Goal: Information Seeking & Learning: Learn about a topic

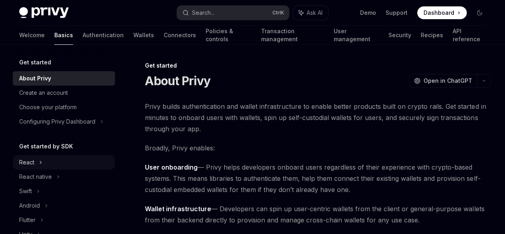
scroll to position [79, 0]
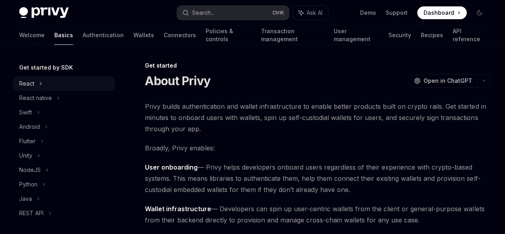
click at [39, 90] on div "React" at bounding box center [64, 83] width 102 height 14
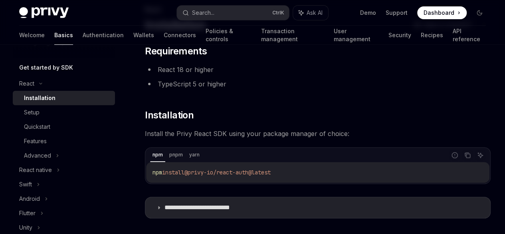
scroll to position [59, 0]
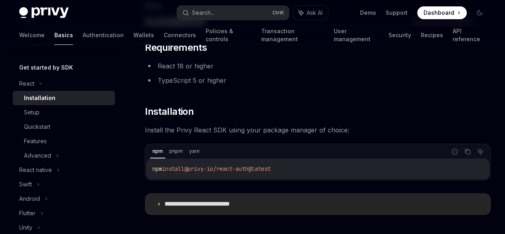
click at [164, 203] on summary "**********" at bounding box center [317, 203] width 345 height 21
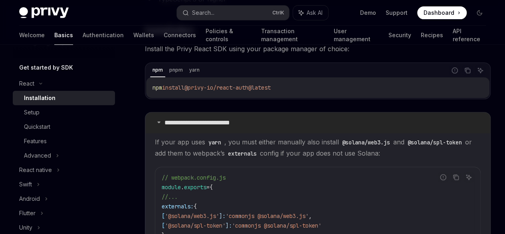
scroll to position [143, 0]
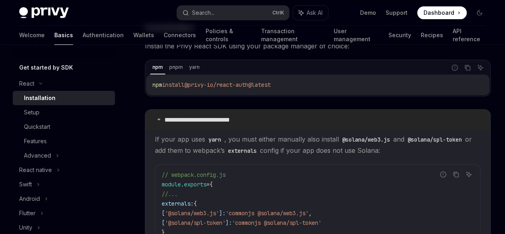
click at [163, 119] on summary "**********" at bounding box center [317, 119] width 345 height 21
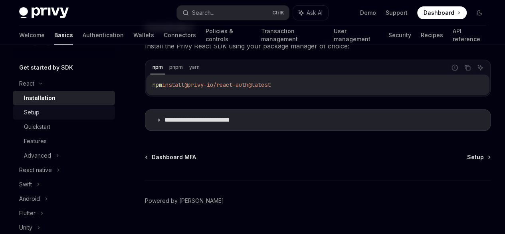
click at [50, 111] on div "Setup" at bounding box center [67, 112] width 86 height 10
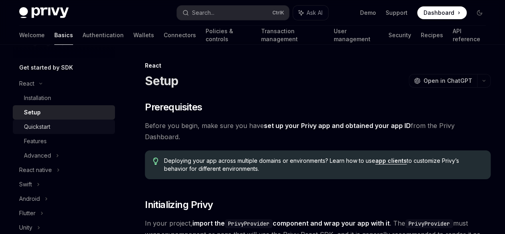
click at [57, 124] on div "Quickstart" at bounding box center [67, 127] width 86 height 10
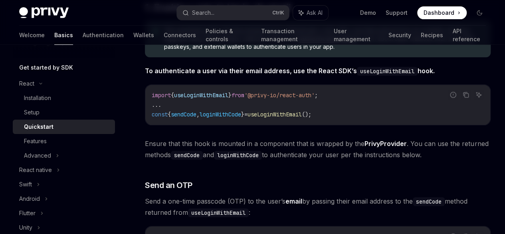
scroll to position [164, 0]
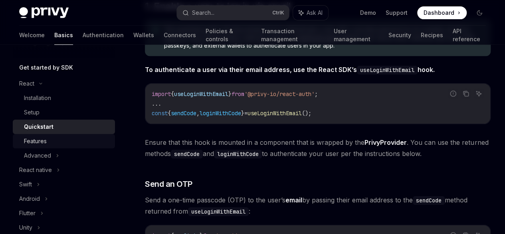
click at [54, 138] on div "Features" at bounding box center [67, 141] width 86 height 10
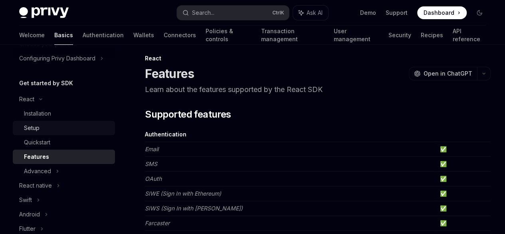
scroll to position [63, 0]
click at [83, 39] on link "Authentication" at bounding box center [103, 35] width 41 height 19
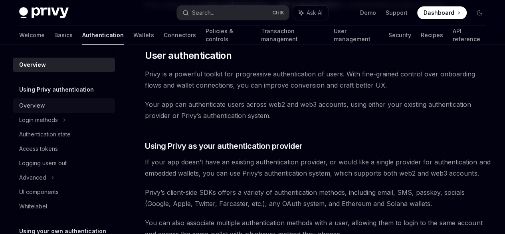
scroll to position [162, 0]
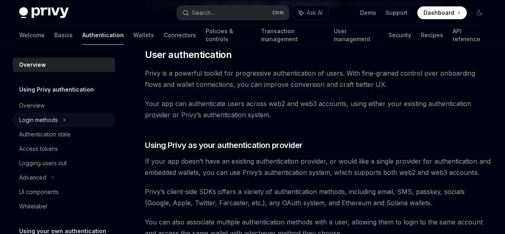
click at [49, 117] on div "Login methods" at bounding box center [38, 120] width 39 height 10
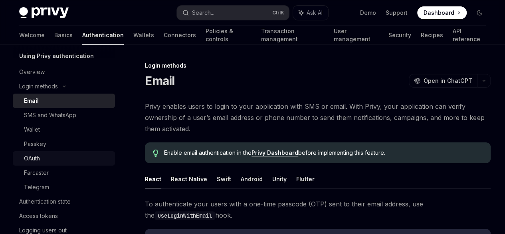
scroll to position [34, 0]
click at [36, 160] on div "OAuth" at bounding box center [32, 158] width 16 height 10
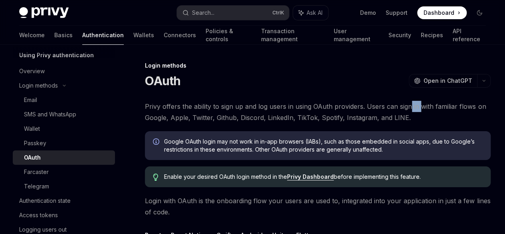
drag, startPoint x: 222, startPoint y: 113, endPoint x: 233, endPoint y: 126, distance: 17.0
click at [233, 123] on span "Privy offers the ability to sign up and log users in using OAuth providers. Use…" at bounding box center [318, 112] width 346 height 22
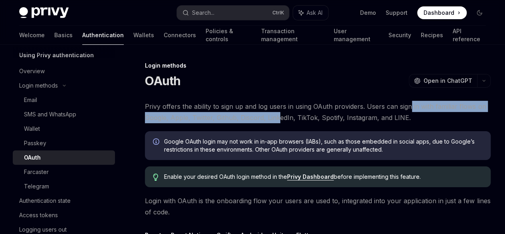
click at [233, 123] on span "Privy offers the ability to sign up and log users in using OAuth providers. Use…" at bounding box center [318, 112] width 346 height 22
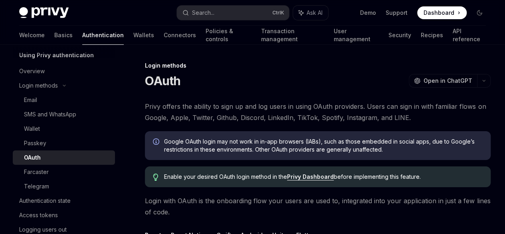
scroll to position [22, 0]
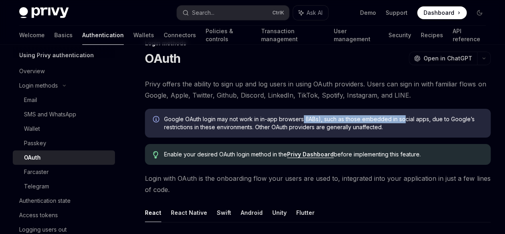
drag, startPoint x: 232, startPoint y: 146, endPoint x: 305, endPoint y: 141, distance: 73.2
click at [305, 131] on span "Google OAuth login may not work in in-app browsers (IABs), such as those embedd…" at bounding box center [323, 123] width 319 height 16
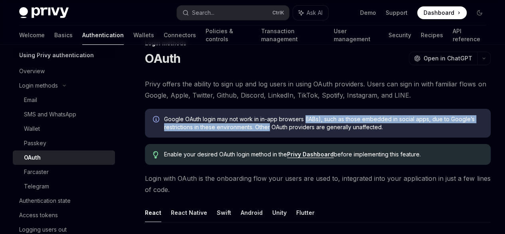
drag, startPoint x: 305, startPoint y: 141, endPoint x: 231, endPoint y: 159, distance: 76.2
click at [231, 131] on span "Google OAuth login may not work in in-app browsers (IABs), such as those embedd…" at bounding box center [323, 123] width 319 height 16
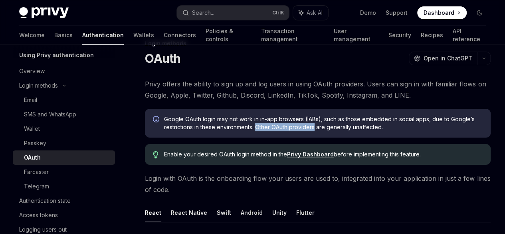
drag, startPoint x: 231, startPoint y: 159, endPoint x: 273, endPoint y: 157, distance: 42.4
click at [273, 131] on span "Google OAuth login may not work in in-app browsers (IABs), such as those embedd…" at bounding box center [323, 123] width 319 height 16
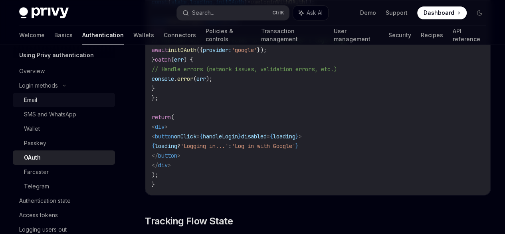
scroll to position [0, 0]
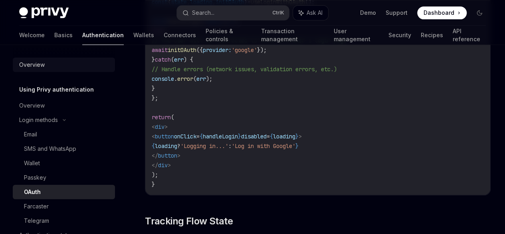
click at [26, 63] on div "Overview" at bounding box center [32, 65] width 26 height 10
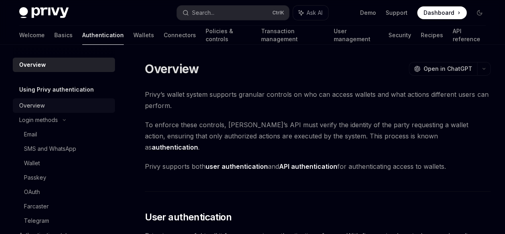
click at [31, 103] on div "Overview" at bounding box center [32, 106] width 26 height 10
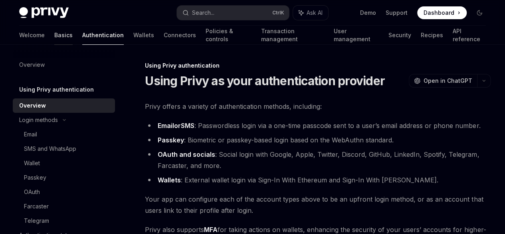
click at [54, 35] on link "Basics" at bounding box center [63, 35] width 18 height 19
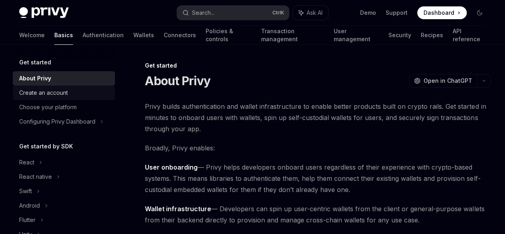
click at [31, 96] on div "Create an account" at bounding box center [43, 93] width 49 height 10
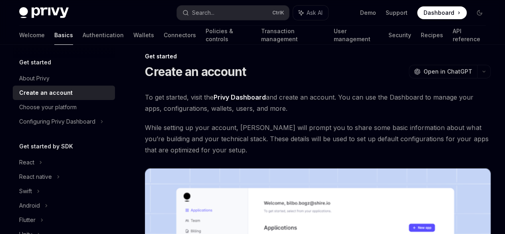
scroll to position [10, 0]
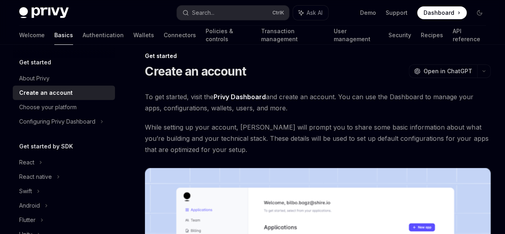
click at [241, 96] on link "Privy Dashboard" at bounding box center [240, 97] width 52 height 8
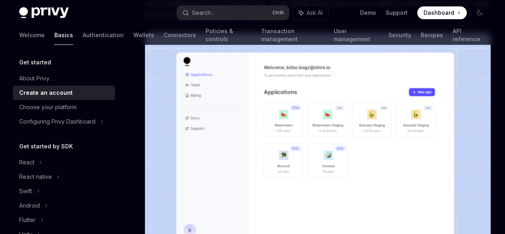
scroll to position [0, 0]
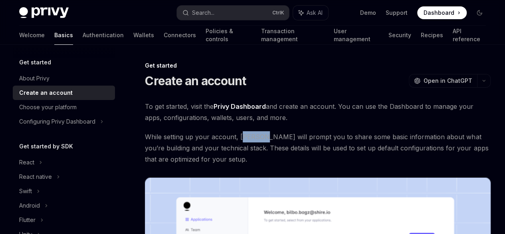
drag, startPoint x: 261, startPoint y: 146, endPoint x: 247, endPoint y: 156, distance: 17.2
click at [247, 156] on span "While setting up your account, Privy will prompt you to share some basic inform…" at bounding box center [318, 148] width 346 height 34
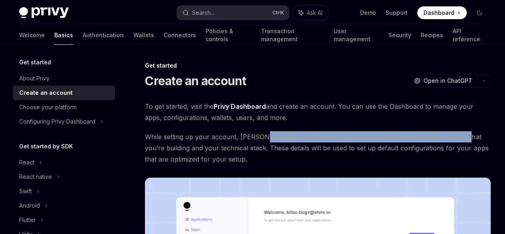
click at [247, 156] on span "While setting up your account, Privy will prompt you to share some basic inform…" at bounding box center [318, 148] width 346 height 34
drag, startPoint x: 247, startPoint y: 156, endPoint x: 260, endPoint y: 151, distance: 14.5
click at [260, 151] on span "While setting up your account, Privy will prompt you to share some basic inform…" at bounding box center [318, 148] width 346 height 34
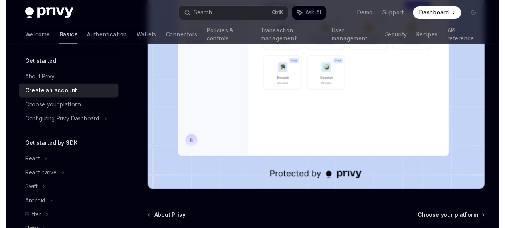
scroll to position [156, 0]
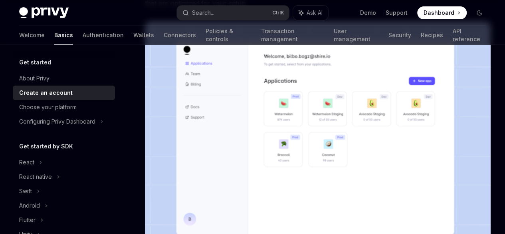
click at [285, 111] on img at bounding box center [318, 145] width 346 height 247
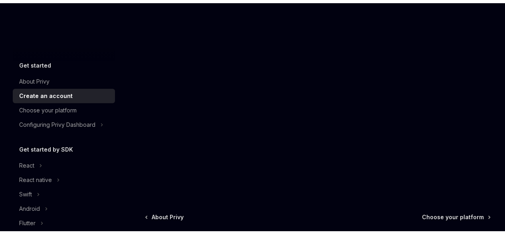
scroll to position [231, 0]
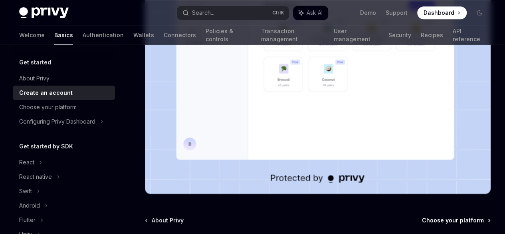
click at [422, 216] on span "Choose your platform" at bounding box center [453, 220] width 62 height 8
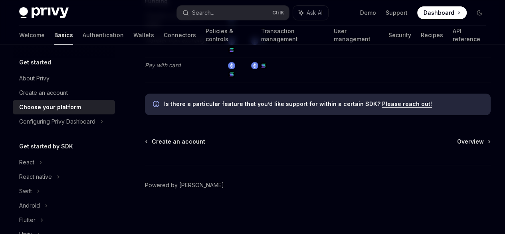
scroll to position [1773, 0]
click at [457, 141] on span "Overview" at bounding box center [470, 141] width 27 height 8
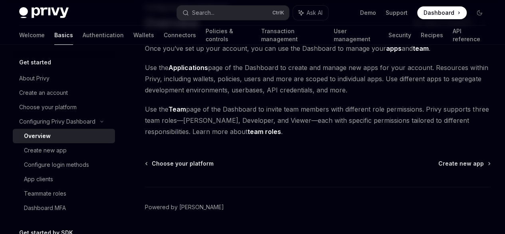
scroll to position [73, 0]
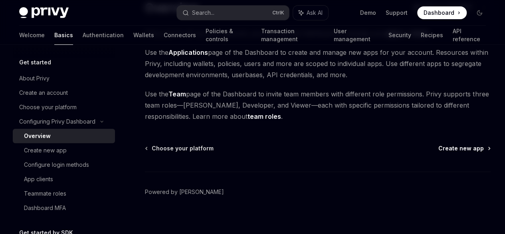
click at [438, 152] on span "Create new app" at bounding box center [461, 148] width 46 height 8
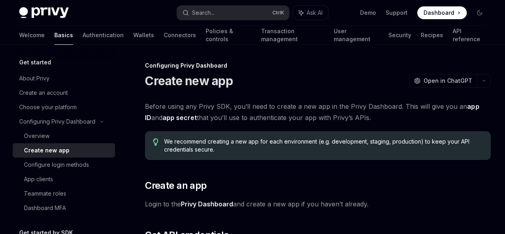
click at [446, 10] on span "Dashboard" at bounding box center [439, 13] width 31 height 8
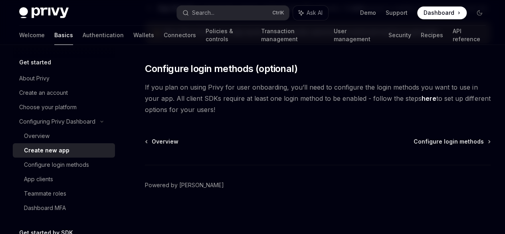
scroll to position [334, 0]
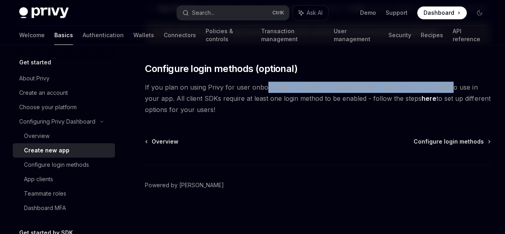
drag, startPoint x: 264, startPoint y: 128, endPoint x: 275, endPoint y: 123, distance: 12.9
click at [275, 115] on span "If you plan on using Privy for user onboarding, you’ll need to configure the lo…" at bounding box center [318, 98] width 346 height 34
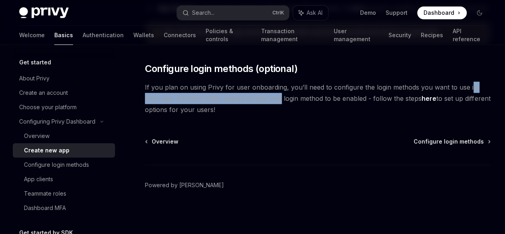
drag, startPoint x: 221, startPoint y: 142, endPoint x: 355, endPoint y: 125, distance: 134.8
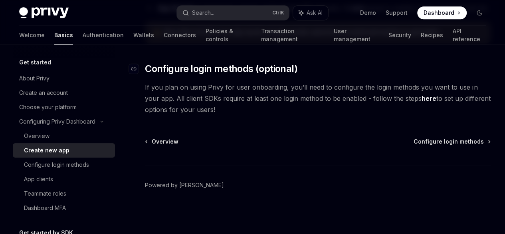
scroll to position [325, 0]
drag, startPoint x: 217, startPoint y: 135, endPoint x: 291, endPoint y: 136, distance: 73.5
click at [291, 115] on span "If you plan on using Privy for user onboarding, you’ll need to configure the lo…" at bounding box center [318, 98] width 346 height 34
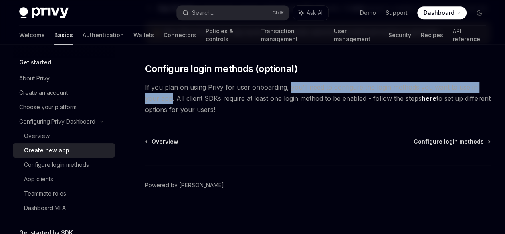
drag, startPoint x: 291, startPoint y: 136, endPoint x: 305, endPoint y: 138, distance: 14.2
click at [305, 115] on span "If you plan on using Privy for user onboarding, you’ll need to configure the lo…" at bounding box center [318, 98] width 346 height 34
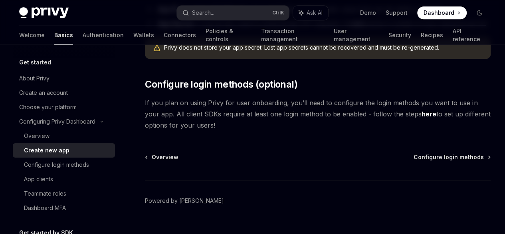
scroll to position [295, 0]
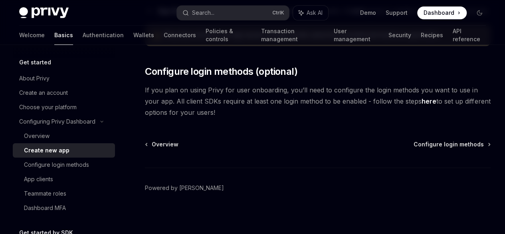
click at [268, 118] on span "If you plan on using Privy for user onboarding, you’ll need to configure the lo…" at bounding box center [318, 101] width 346 height 34
click at [422, 105] on link "here" at bounding box center [429, 101] width 15 height 8
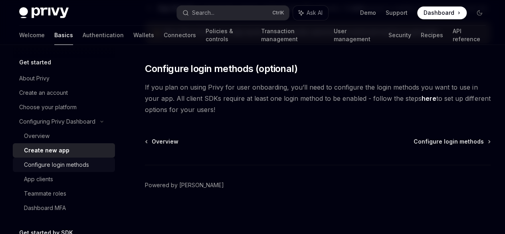
scroll to position [357, 0]
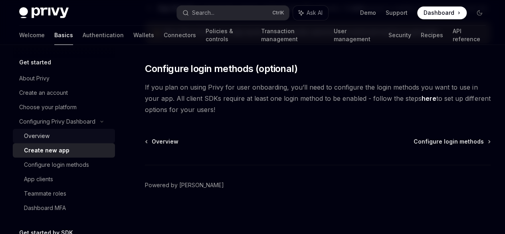
click at [28, 130] on link "Overview" at bounding box center [64, 136] width 102 height 14
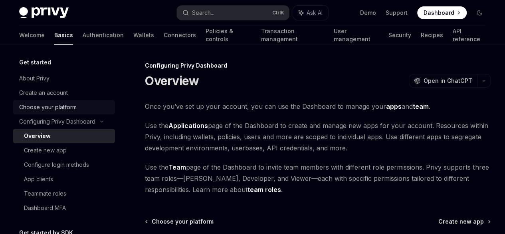
click at [41, 107] on div "Choose your platform" at bounding box center [47, 107] width 57 height 10
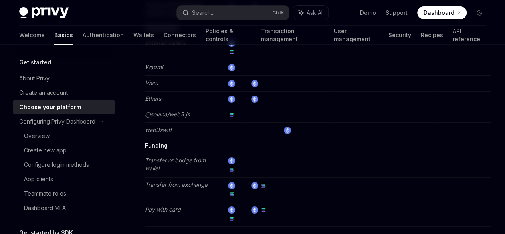
scroll to position [1773, 0]
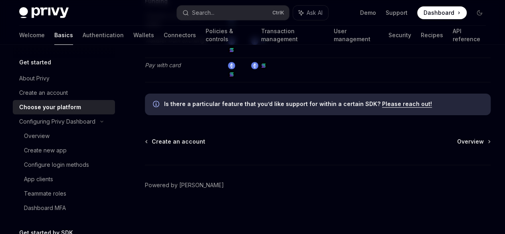
click at [349, 139] on div "Create an account Overview" at bounding box center [318, 141] width 346 height 8
click at [457, 139] on span "Overview" at bounding box center [470, 141] width 27 height 8
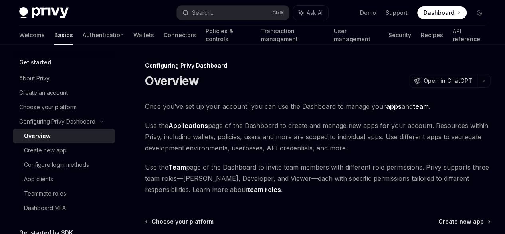
scroll to position [124, 0]
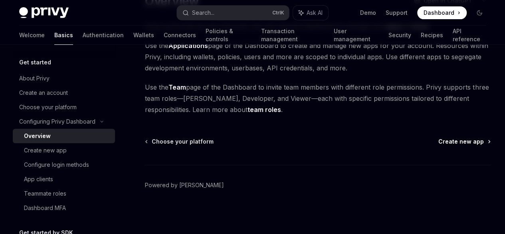
click at [438, 145] on link "Create new app" at bounding box center [464, 141] width 52 height 8
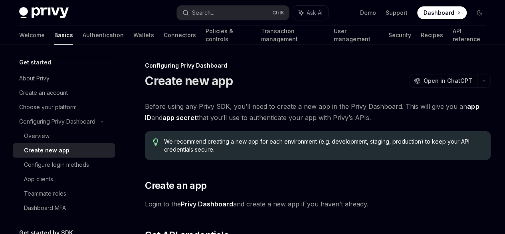
scroll to position [380, 0]
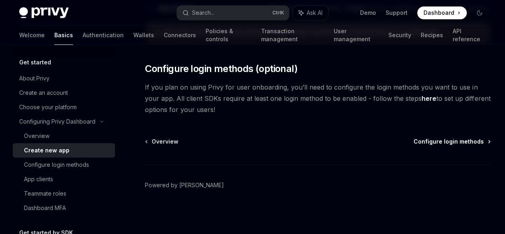
click at [414, 139] on span "Configure login methods" at bounding box center [449, 141] width 70 height 8
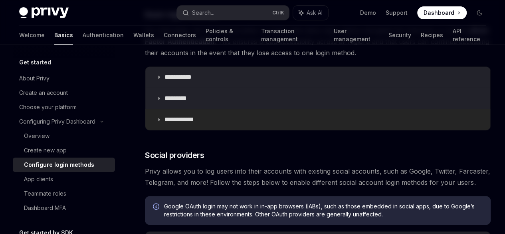
scroll to position [145, 0]
click at [166, 123] on p "**********" at bounding box center [182, 119] width 36 height 8
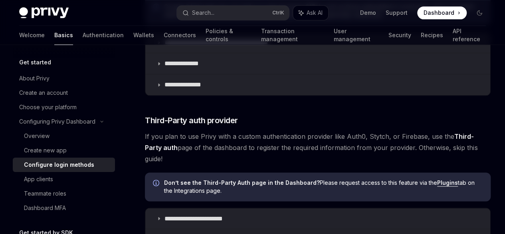
scroll to position [591, 0]
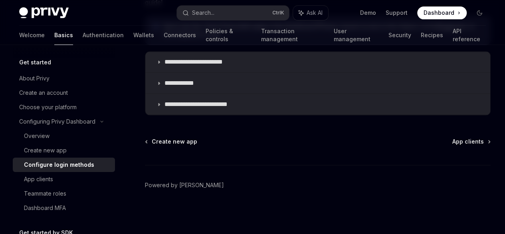
scroll to position [2555, 0]
click at [341, 146] on div "Create new app App clients Powered by Mintlify" at bounding box center [318, 185] width 346 height 96
click at [452, 143] on span "App clients" at bounding box center [468, 141] width 32 height 8
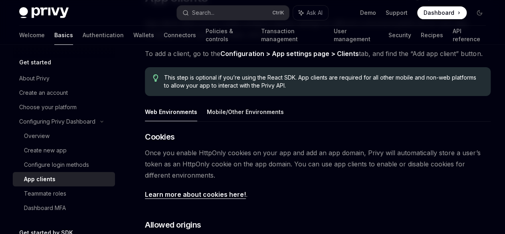
scroll to position [9, 0]
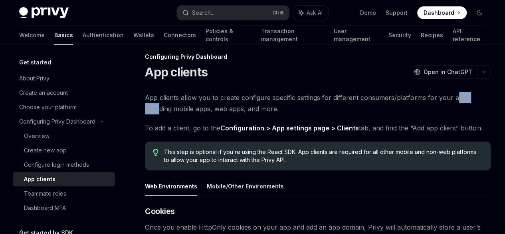
drag, startPoint x: 269, startPoint y: 110, endPoint x: 316, endPoint y: 112, distance: 47.2
click at [316, 112] on span "App clients allow you to create configure specific settings for different consu…" at bounding box center [318, 103] width 346 height 22
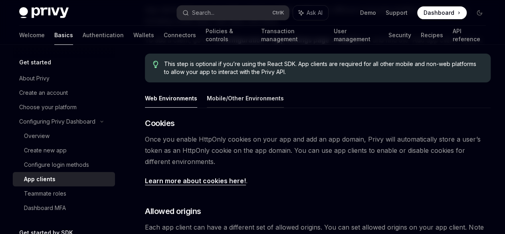
scroll to position [110, 0]
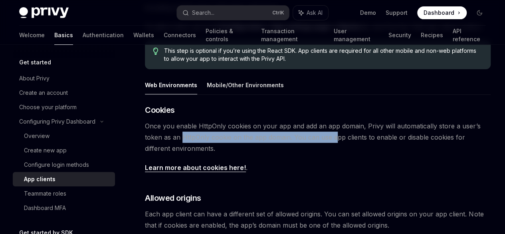
drag, startPoint x: 268, startPoint y: 178, endPoint x: 321, endPoint y: 170, distance: 53.2
click at [321, 154] on span "Once you enable HttpOnly cookies on your app and add an app domain, Privy will …" at bounding box center [318, 137] width 346 height 34
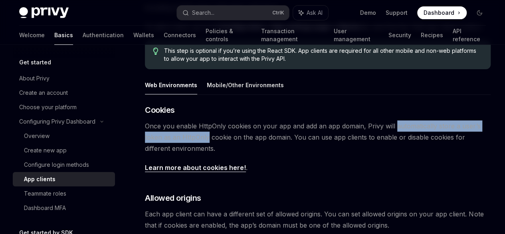
drag, startPoint x: 321, startPoint y: 170, endPoint x: 264, endPoint y: 170, distance: 56.7
click at [264, 154] on span "Once you enable HttpOnly cookies on your app and add an app domain, Privy will …" at bounding box center [318, 137] width 346 height 34
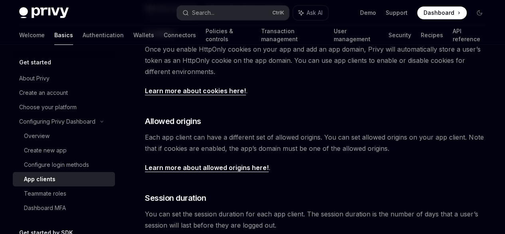
scroll to position [252, 0]
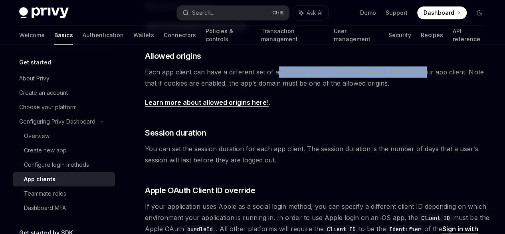
drag, startPoint x: 221, startPoint y: 119, endPoint x: 289, endPoint y: 109, distance: 68.7
click at [289, 89] on span "Each app client can have a different set of allowed origins. You can set allowe…" at bounding box center [318, 77] width 346 height 22
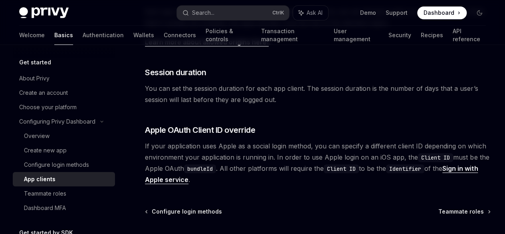
scroll to position [325, 0]
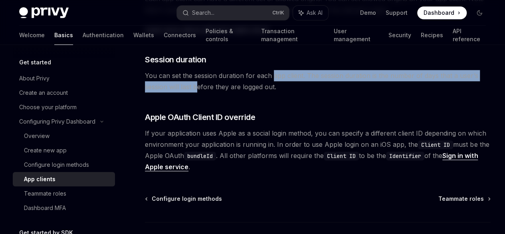
drag, startPoint x: 272, startPoint y: 130, endPoint x: 329, endPoint y: 139, distance: 57.9
click at [329, 92] on span "You can set the session duration for each app client. The session duration is t…" at bounding box center [318, 81] width 346 height 22
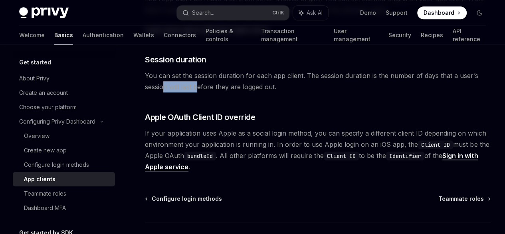
drag, startPoint x: 329, startPoint y: 139, endPoint x: 288, endPoint y: 139, distance: 40.7
click at [288, 92] on span "You can set the session duration for each app client. The session duration is t…" at bounding box center [318, 81] width 346 height 22
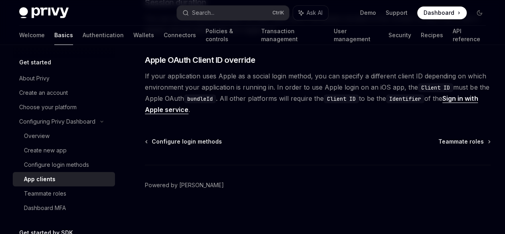
scroll to position [449, 0]
click at [438, 145] on span "Teammate roles" at bounding box center [461, 141] width 46 height 8
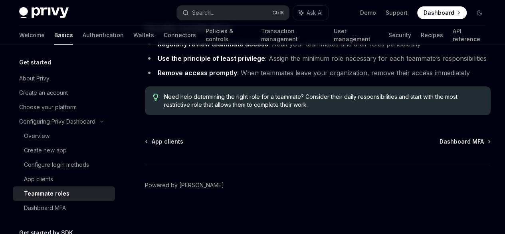
scroll to position [1595, 0]
click at [336, 146] on div "App clients Dashboard MFA Powered by Mintlify" at bounding box center [318, 185] width 346 height 96
click at [440, 142] on span "Dashboard MFA" at bounding box center [462, 141] width 44 height 8
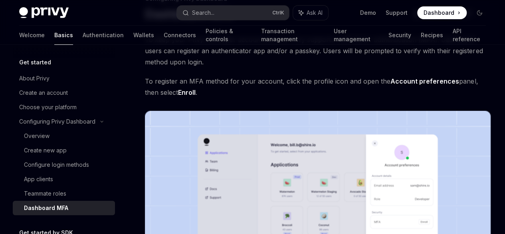
scroll to position [220, 0]
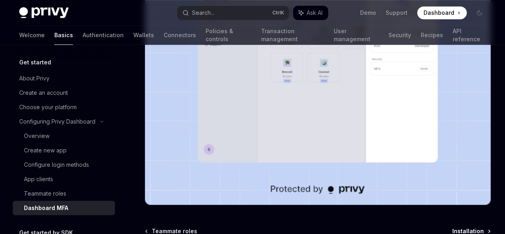
click at [452, 227] on span "Installation" at bounding box center [468, 231] width 32 height 8
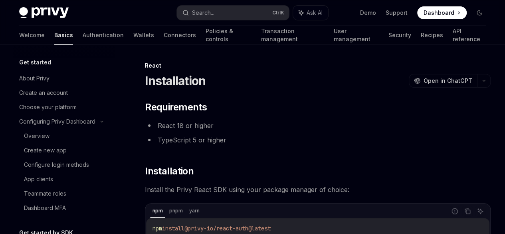
type textarea "*"
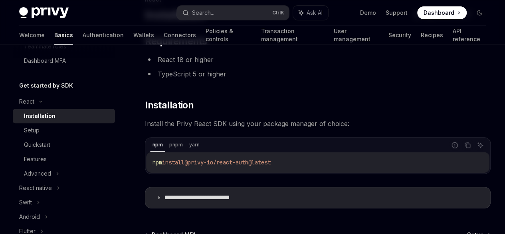
scroll to position [83, 0]
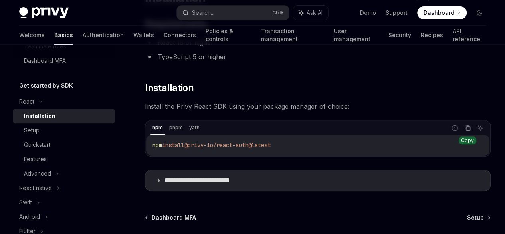
click at [464, 125] on icon "Copy the contents from the code block" at bounding box center [467, 128] width 6 height 6
click at [0, 0] on div "On this page Requirements Installation" at bounding box center [0, 0] width 0 height 0
click at [462, 131] on button "Copy the contents from the code block" at bounding box center [467, 128] width 10 height 10
click at [464, 128] on icon "Copy the contents from the code block" at bounding box center [467, 128] width 6 height 6
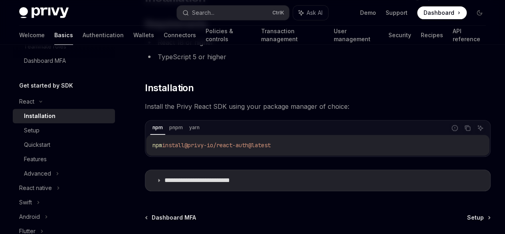
scroll to position [158, 0]
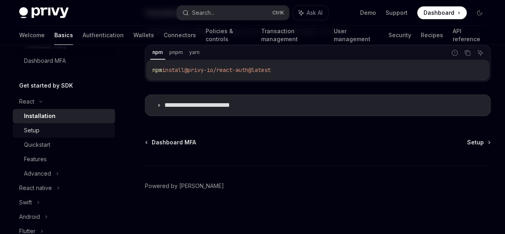
click at [65, 131] on div "Setup" at bounding box center [67, 130] width 86 height 10
type textarea "*"
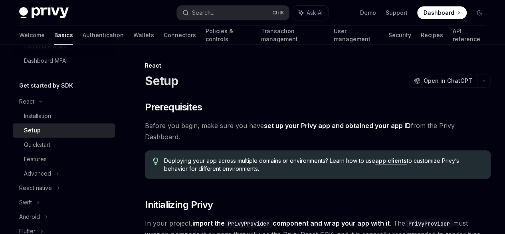
drag, startPoint x: 250, startPoint y: 135, endPoint x: 296, endPoint y: 134, distance: 45.5
click at [296, 134] on span "Before you begin, make sure you have set up your Privy app and obtained your ap…" at bounding box center [318, 131] width 346 height 22
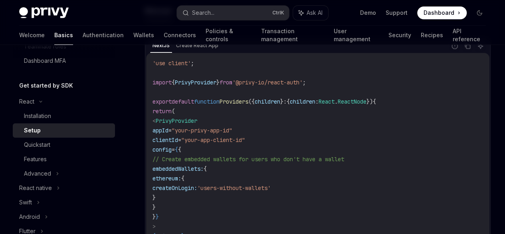
scroll to position [313, 0]
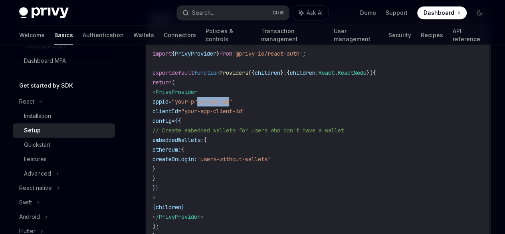
drag, startPoint x: 252, startPoint y: 139, endPoint x: 247, endPoint y: 135, distance: 5.9
click at [232, 105] on span ""your-privy-app-id"" at bounding box center [202, 101] width 61 height 7
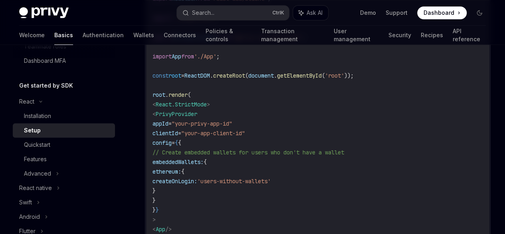
scroll to position [0, 7]
click at [172, 79] on span "root" at bounding box center [174, 75] width 13 height 7
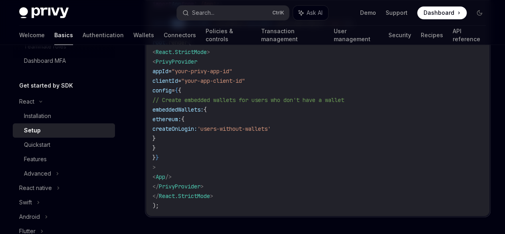
scroll to position [0, 0]
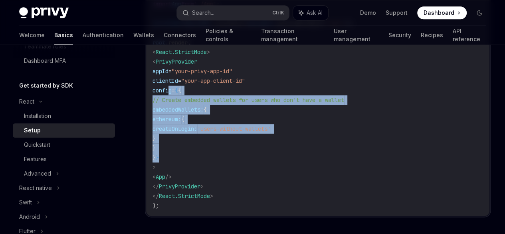
drag, startPoint x: 170, startPoint y: 129, endPoint x: 208, endPoint y: 190, distance: 72.5
click at [208, 190] on code "import React from 'react' ; import ReactDOM from 'react-dom/client' ; import '.…" at bounding box center [318, 71] width 331 height 278
copy code "config = { { // Create embedded wallets for users who don't have a wallet embed…"
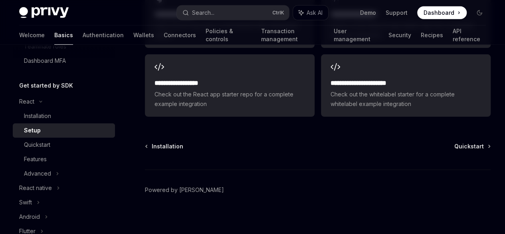
scroll to position [1193, 0]
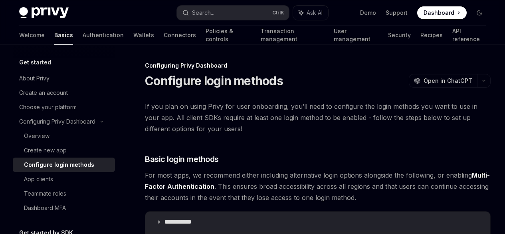
scroll to position [170, 0]
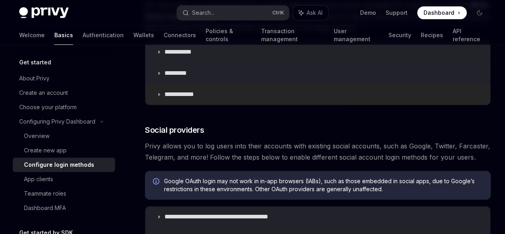
click at [174, 98] on p "**********" at bounding box center [182, 94] width 36 height 8
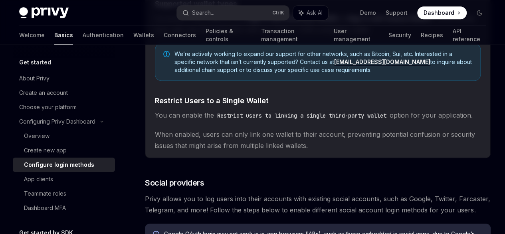
scroll to position [318, 0]
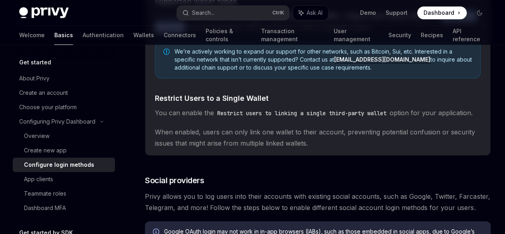
drag, startPoint x: 258, startPoint y: 80, endPoint x: 329, endPoint y: 89, distance: 71.6
click at [329, 33] on span "Currently, Privy supports both Sign in with Ethereum (SIWE) and Sign in with So…" at bounding box center [318, 21] width 326 height 22
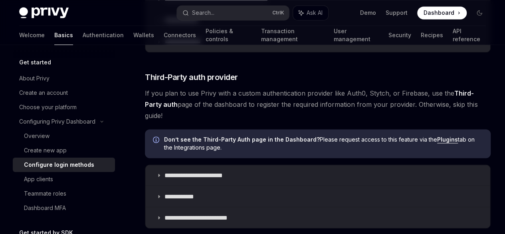
scroll to position [586, 0]
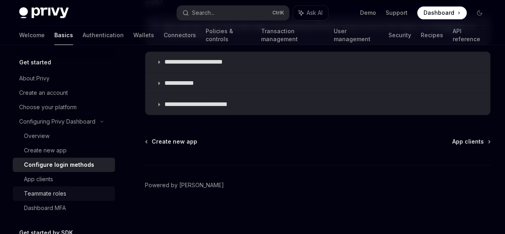
scroll to position [95, 0]
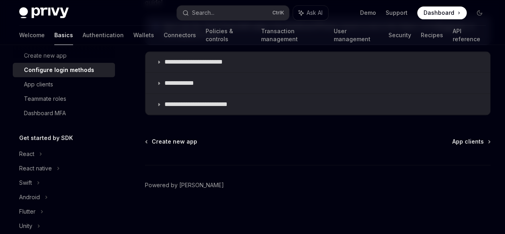
click at [14, 160] on li "React" at bounding box center [64, 154] width 102 height 14
click at [30, 157] on div "React" at bounding box center [26, 154] width 15 height 10
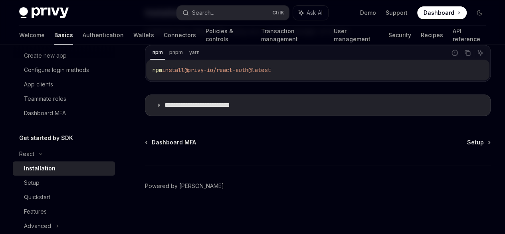
scroll to position [147, 0]
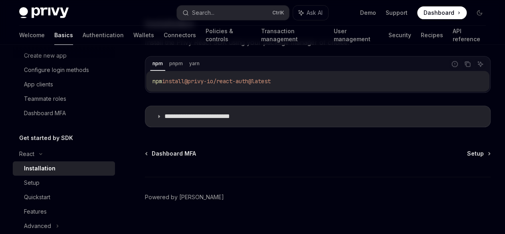
drag, startPoint x: 290, startPoint y: 82, endPoint x: 194, endPoint y: 83, distance: 96.2
click at [194, 83] on code "npm install @privy-io/react-auth@latest" at bounding box center [318, 81] width 331 height 10
copy span "@privy-io/react-auth@latest"
click at [489, 154] on icon at bounding box center [489, 153] width 1 height 2
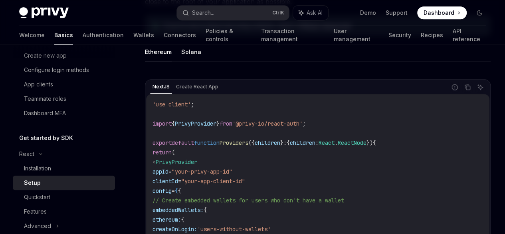
scroll to position [326, 0]
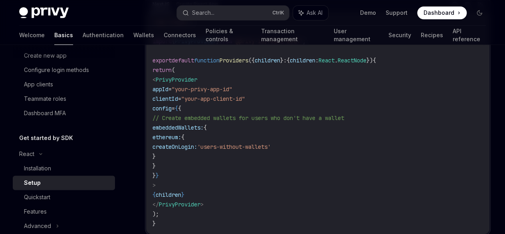
drag, startPoint x: 163, startPoint y: 116, endPoint x: 297, endPoint y: 147, distance: 138.1
click at [297, 147] on code "'use client' ; import { PrivyProvider } from '@privy-io/react-auth' ; export de…" at bounding box center [318, 122] width 331 height 211
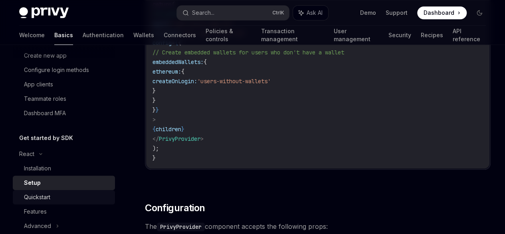
scroll to position [99, 0]
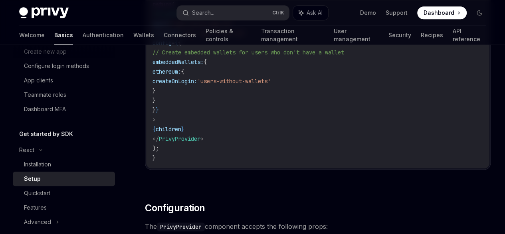
click at [197, 85] on span "createOnLogin:" at bounding box center [175, 80] width 45 height 7
click at [63, 189] on div "Quickstart" at bounding box center [67, 193] width 86 height 10
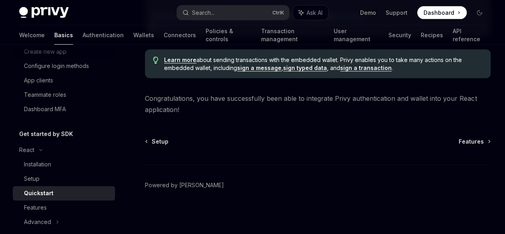
scroll to position [889, 0]
click at [47, 200] on link "Features" at bounding box center [64, 207] width 102 height 14
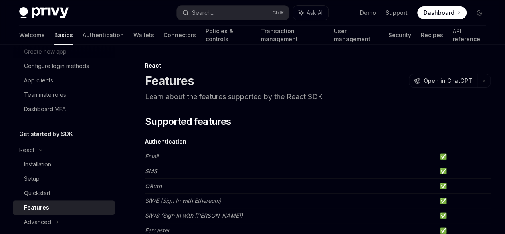
scroll to position [147, 0]
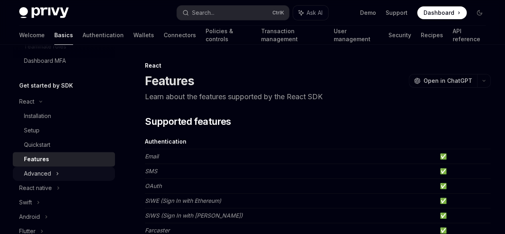
click at [49, 174] on div "Advanced" at bounding box center [37, 173] width 27 height 10
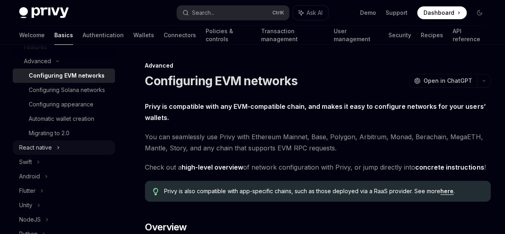
scroll to position [260, 0]
click at [83, 32] on link "Authentication" at bounding box center [103, 35] width 41 height 19
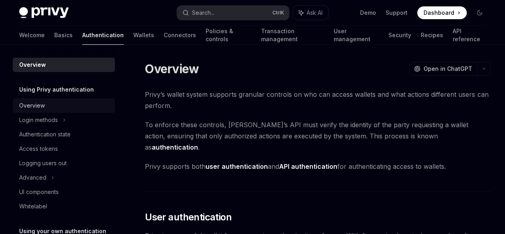
click at [53, 107] on div "Overview" at bounding box center [64, 106] width 91 height 10
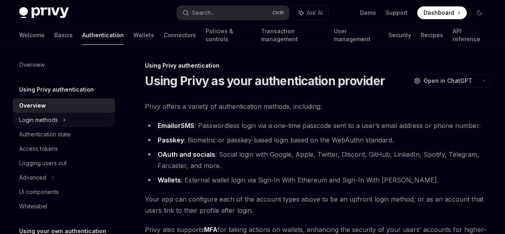
click at [59, 119] on div "Login methods" at bounding box center [64, 120] width 102 height 14
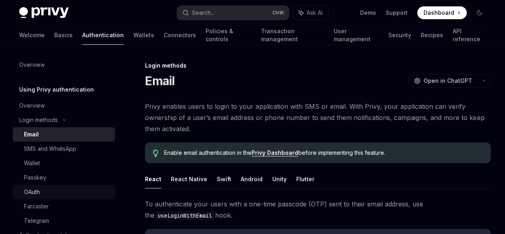
click at [64, 195] on div "OAuth" at bounding box center [67, 192] width 86 height 10
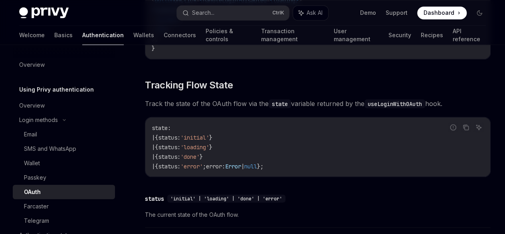
scroll to position [766, 0]
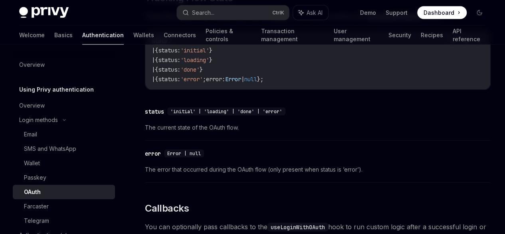
drag, startPoint x: 263, startPoint y: 127, endPoint x: 272, endPoint y: 120, distance: 11.3
click at [272, 22] on span "Track the state of the OAuth flow via the state variable returned by the useLog…" at bounding box center [318, 16] width 346 height 11
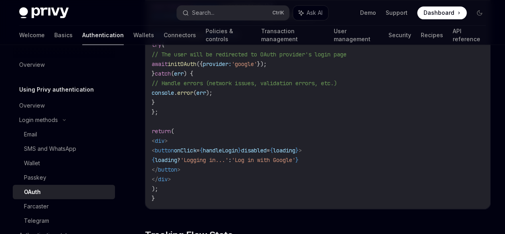
scroll to position [0, 59]
drag, startPoint x: 153, startPoint y: 83, endPoint x: 353, endPoint y: 83, distance: 200.4
copy span "import { useLoginWithOAuth } from '@privy-io/react-auth' ;"
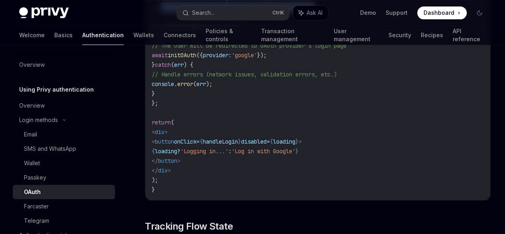
drag, startPoint x: 160, startPoint y: 101, endPoint x: 315, endPoint y: 99, distance: 154.5
click at [315, 99] on code "import { useLoginWithOAuth } from '@privy-io/react-auth' ; export default funct…" at bounding box center [318, 84] width 332 height 220
copy span "onst { state , loading , initOAuth } = useLoginWithOAuth ();"
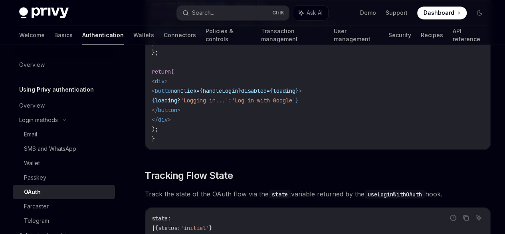
scroll to position [590, 0]
drag, startPoint x: 164, startPoint y: 150, endPoint x: 156, endPoint y: 76, distance: 74.0
click at [156, 76] on code "import { useLoginWithOAuth } from '@privy-io/react-auth' ; export default funct…" at bounding box center [318, 33] width 332 height 220
drag, startPoint x: 156, startPoint y: 72, endPoint x: 182, endPoint y: 143, distance: 75.6
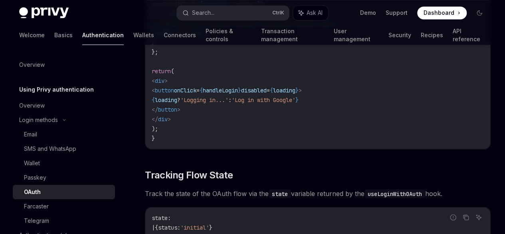
click at [182, 143] on code "import { useLoginWithOAuth } from '@privy-io/react-auth' ; export default funct…" at bounding box center [318, 33] width 332 height 220
copy code "const handleLogin = async () => { try { // The user will be redirected to OAuth…"
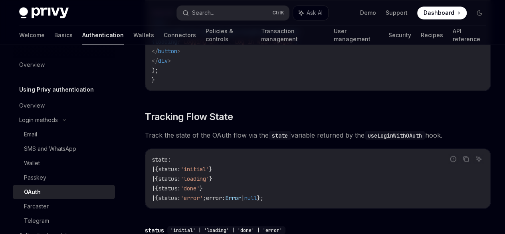
drag, startPoint x: 172, startPoint y: 115, endPoint x: 226, endPoint y: 151, distance: 64.0
copy code "< div > < button onClick = { handleLogin } disabled = { loading } > { loading ?…"
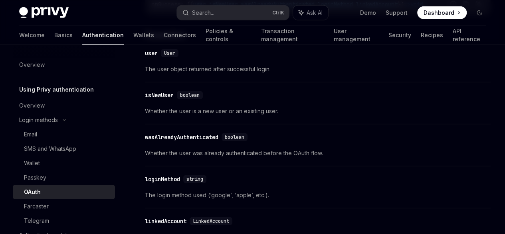
scroll to position [1033, 0]
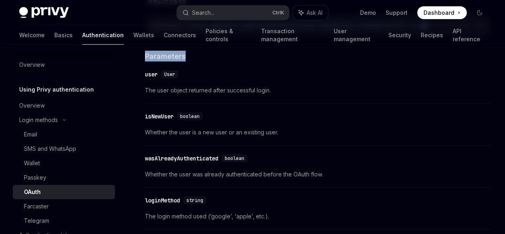
drag, startPoint x: 347, startPoint y: 167, endPoint x: 329, endPoint y: 148, distance: 26.3
click at [329, 148] on div "The React SDK supports OAuth login with Google, Apple, Twitter, GitHub, Discord…" at bounding box center [318, 60] width 346 height 1679
click at [463, 28] on icon "Copy the contents from the code block" at bounding box center [466, 25] width 6 height 6
click at [476, 28] on icon "Ask AI" at bounding box center [479, 25] width 6 height 6
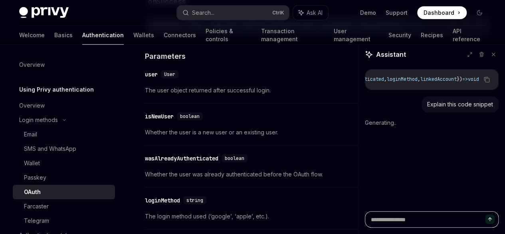
scroll to position [0, 0]
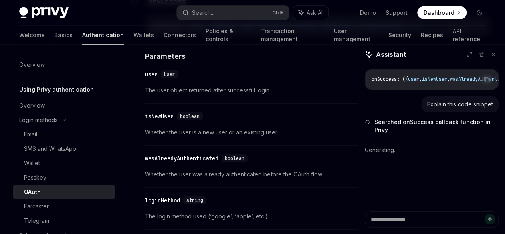
type textarea "*"
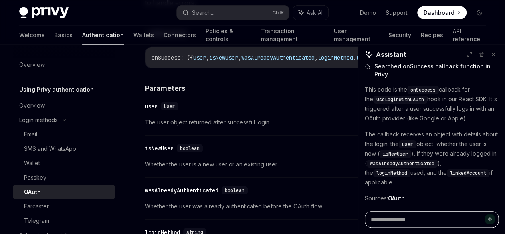
scroll to position [1000, 0]
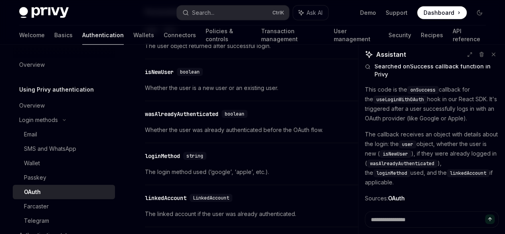
scroll to position [83, 0]
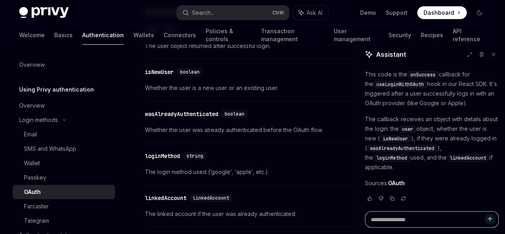
click at [441, 215] on textarea at bounding box center [432, 219] width 134 height 16
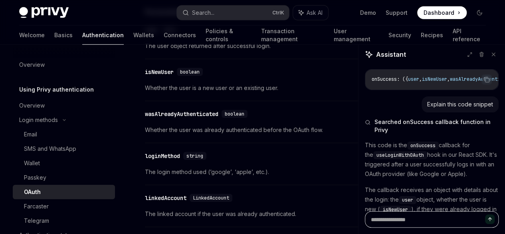
type textarea "*"
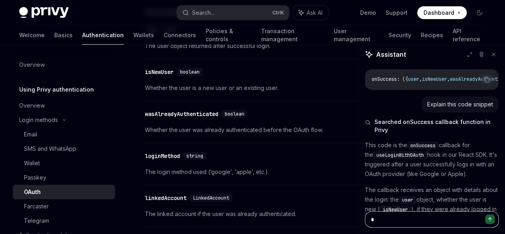
type textarea "*"
type textarea "**"
type textarea "*"
type textarea "***"
type textarea "*"
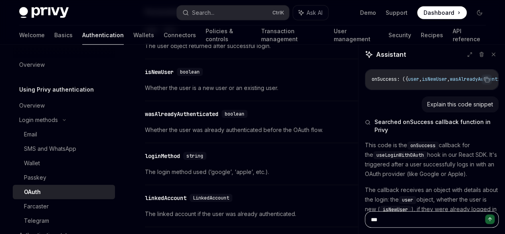
type textarea "***"
type textarea "*"
type textarea "*****"
type textarea "*"
type textarea "******"
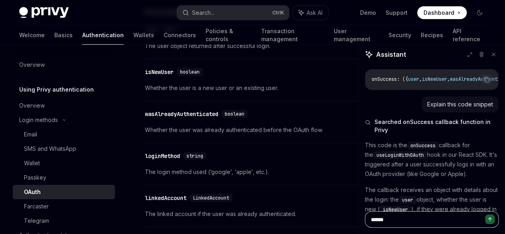
type textarea "*"
type textarea "******"
type textarea "*"
type textarea "********"
type textarea "*"
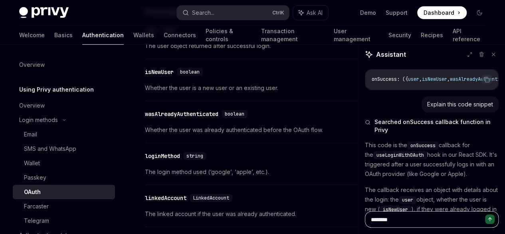
type textarea "*********"
type textarea "*"
type textarea "**********"
type textarea "*"
type textarea "**********"
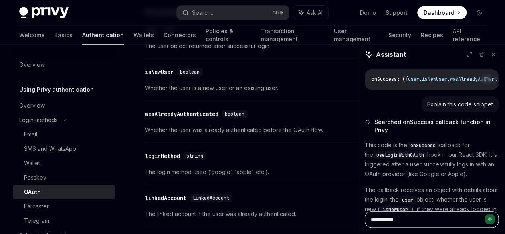
type textarea "*"
type textarea "**********"
type textarea "*"
type textarea "**********"
type textarea "*"
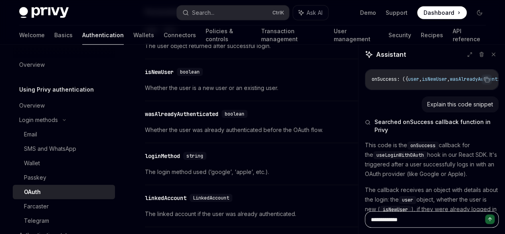
type textarea "**********"
type textarea "*"
type textarea "**********"
type textarea "*"
type textarea "**********"
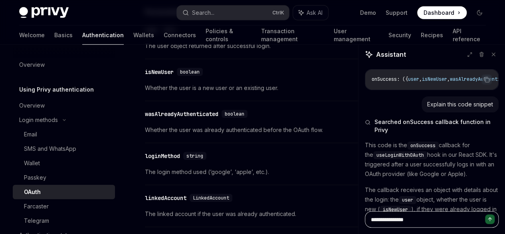
type textarea "*"
type textarea "**********"
type textarea "*"
type textarea "**********"
type textarea "*"
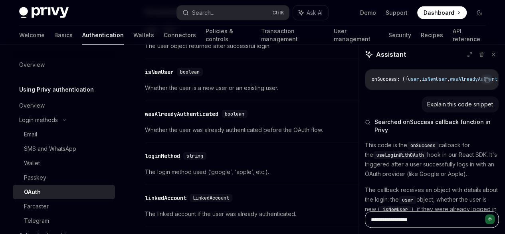
type textarea "**********"
type textarea "*"
type textarea "**********"
type textarea "*"
type textarea "**********"
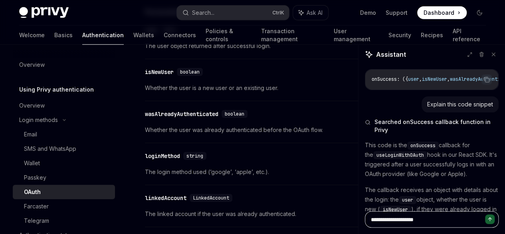
type textarea "*"
type textarea "**********"
type textarea "*"
type textarea "**********"
type textarea "*"
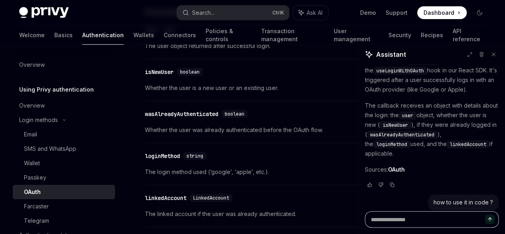
scroll to position [99, 0]
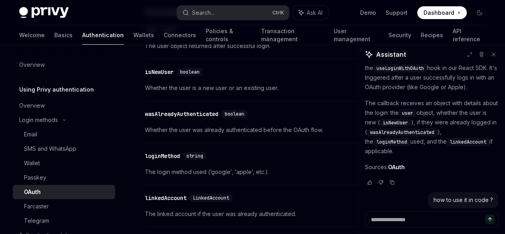
click at [483, 202] on div "how to use it in code ?" at bounding box center [463, 200] width 59 height 8
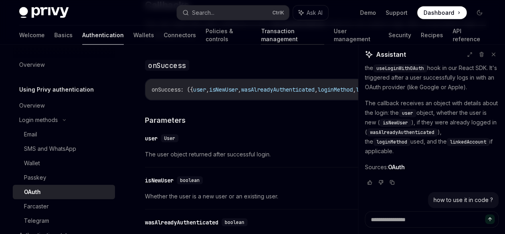
scroll to position [967, 0]
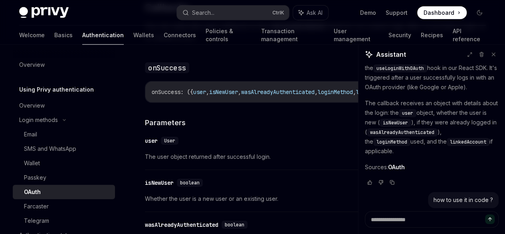
click at [146, 43] on span "You can optionally pass callbacks to the useLoginWithOAuth hook to run custom l…" at bounding box center [318, 31] width 346 height 22
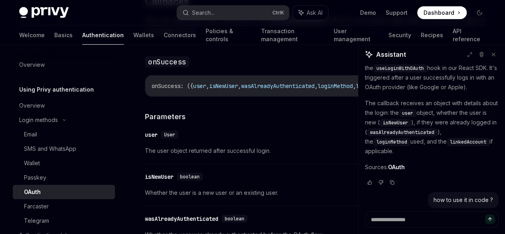
scroll to position [970, 0]
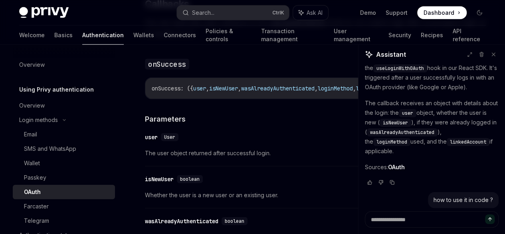
click at [166, 39] on span "You can optionally pass callbacks to the useLoginWithOAuth hook to run custom l…" at bounding box center [318, 28] width 346 height 22
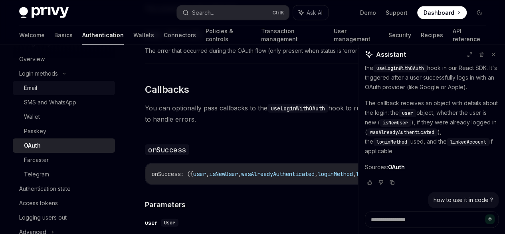
scroll to position [0, 0]
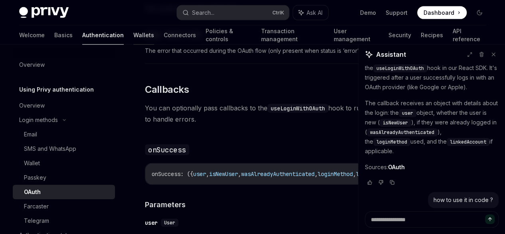
click at [133, 33] on link "Wallets" at bounding box center [143, 35] width 21 height 19
type textarea "*"
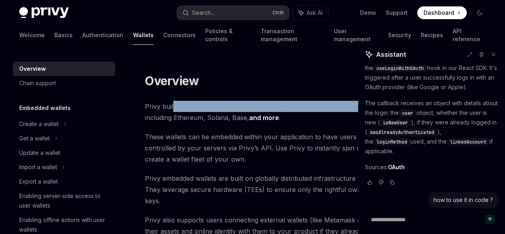
drag, startPoint x: 174, startPoint y: 103, endPoint x: 263, endPoint y: 124, distance: 91.4
click at [263, 123] on span "Privy builds wallet infrastructure that empowers users and applications to tran…" at bounding box center [318, 112] width 346 height 22
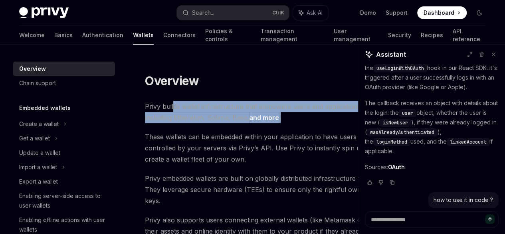
click at [263, 123] on span "Privy builds wallet infrastructure that empowers users and applications to tran…" at bounding box center [318, 112] width 346 height 22
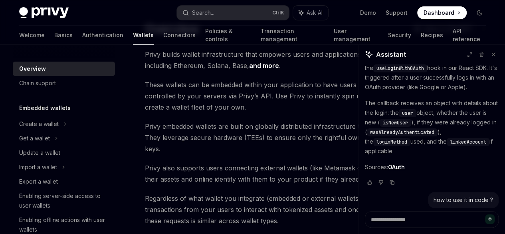
scroll to position [57, 0]
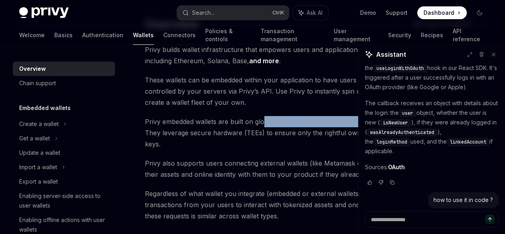
drag, startPoint x: 263, startPoint y: 149, endPoint x: 305, endPoint y: 154, distance: 43.0
click at [305, 149] on span "Privy embedded wallets are built on globally distributed infrastructure to ensu…" at bounding box center [318, 133] width 346 height 34
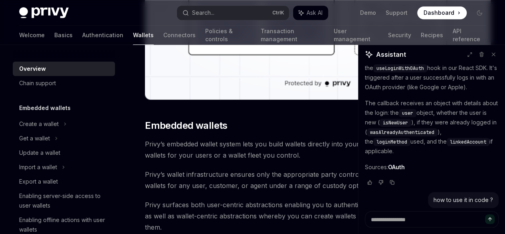
scroll to position [349, 0]
drag, startPoint x: 258, startPoint y: 174, endPoint x: 266, endPoint y: 171, distance: 8.3
click at [266, 160] on span "Privy’s embedded wallet system lets you build wallets directly into your app wh…" at bounding box center [318, 149] width 346 height 22
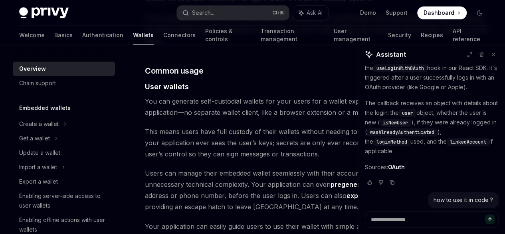
scroll to position [535, 0]
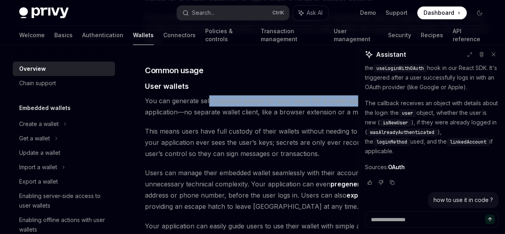
drag, startPoint x: 208, startPoint y: 153, endPoint x: 292, endPoint y: 159, distance: 84.1
click at [292, 117] on span "You can generate self-custodial wallets for your users for a wallet experience …" at bounding box center [318, 106] width 346 height 22
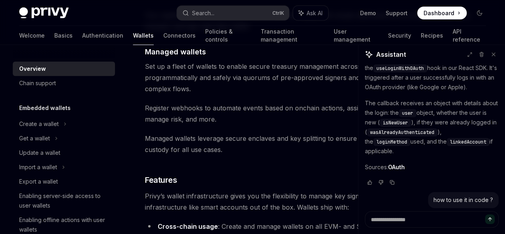
scroll to position [799, 0]
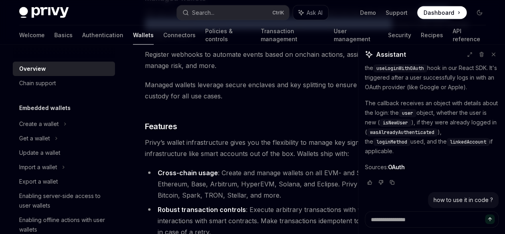
drag, startPoint x: 292, startPoint y: 159, endPoint x: 227, endPoint y: 149, distance: 66.4
click at [227, 41] on span "Set up a fleet of wallets to enable secure treasury management across use cases…" at bounding box center [318, 24] width 346 height 34
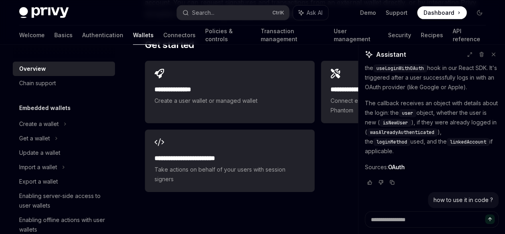
scroll to position [1271, 0]
